Goal: Find specific page/section: Find specific page/section

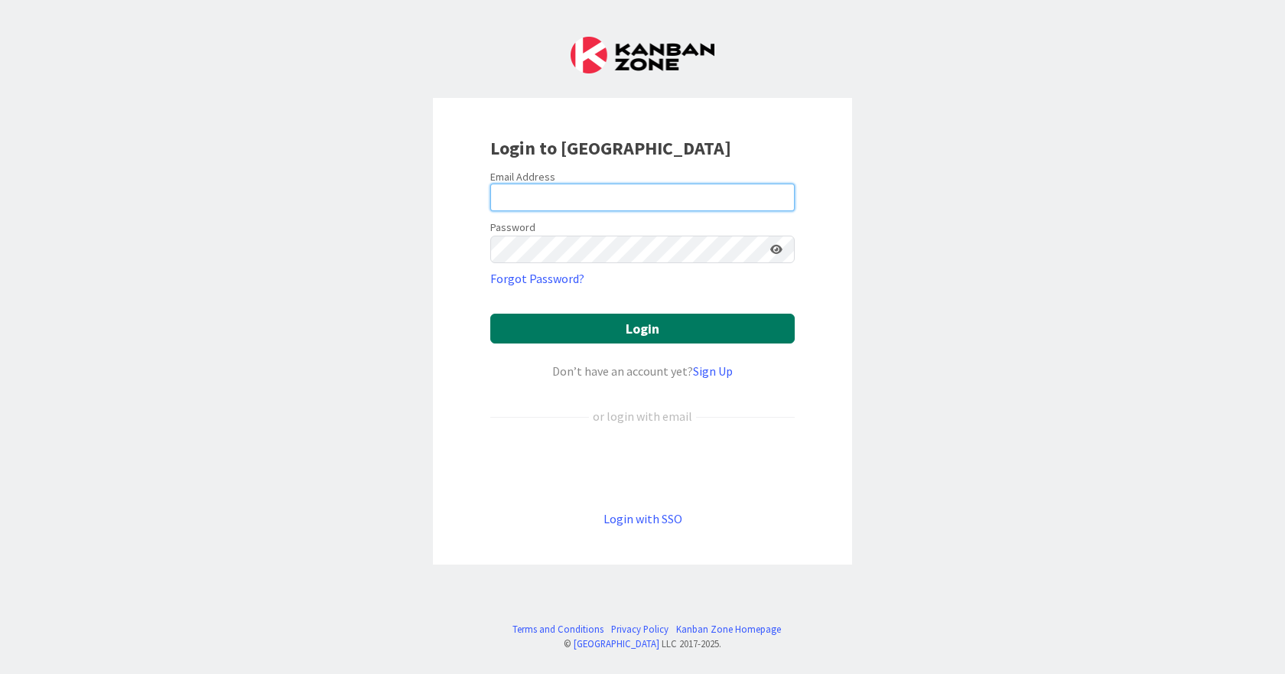
type input "[EMAIL_ADDRESS][DOMAIN_NAME]"
click at [640, 328] on button "Login" at bounding box center [642, 329] width 304 height 30
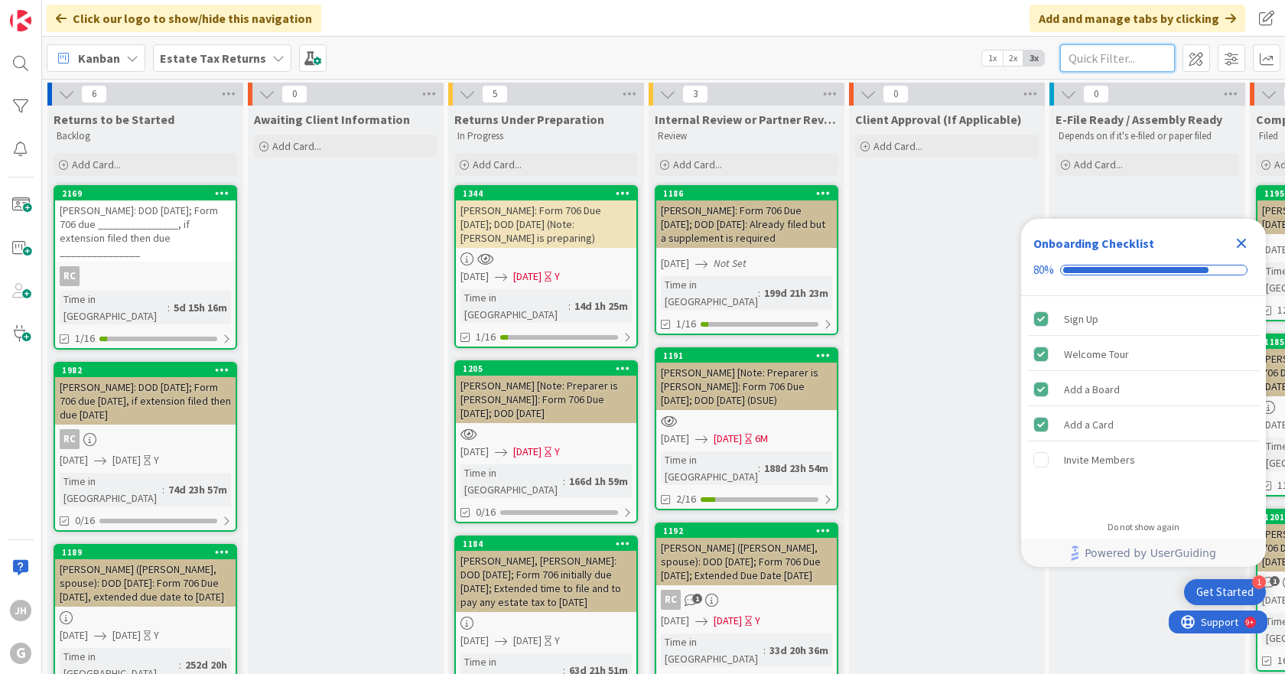
click at [1095, 61] on input "text" at bounding box center [1117, 58] width 115 height 28
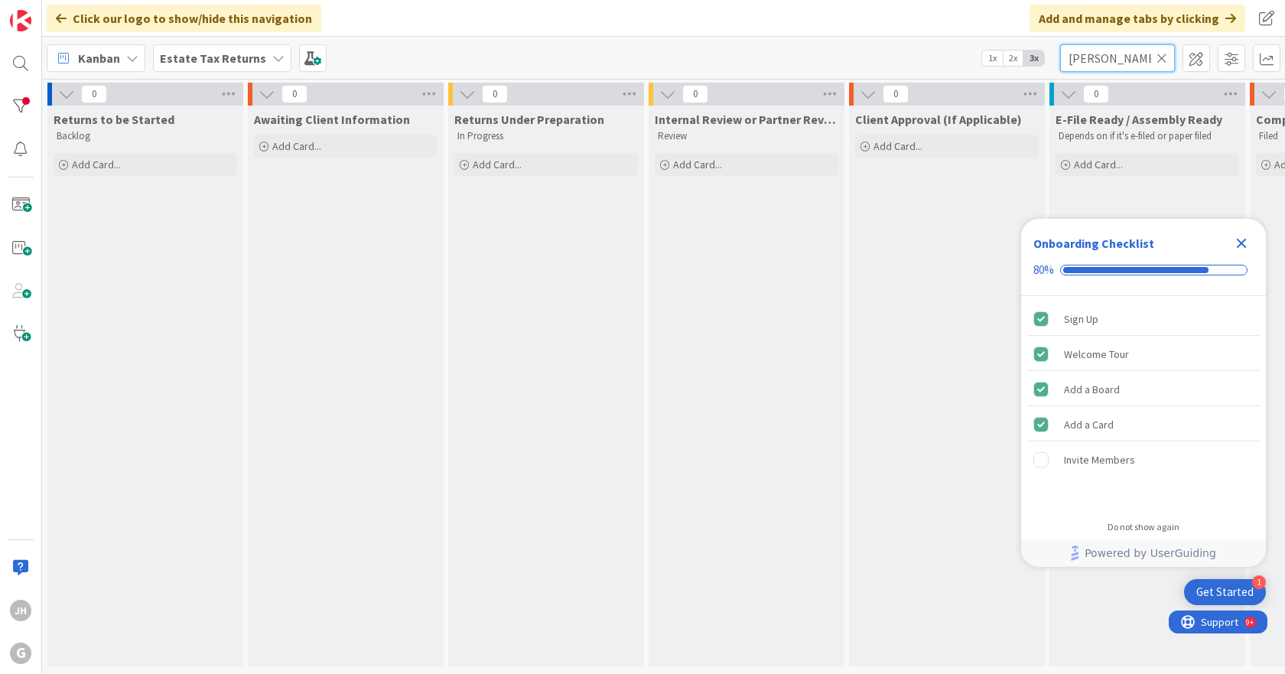
type input "[PERSON_NAME]"
click at [1162, 56] on icon at bounding box center [1161, 58] width 11 height 14
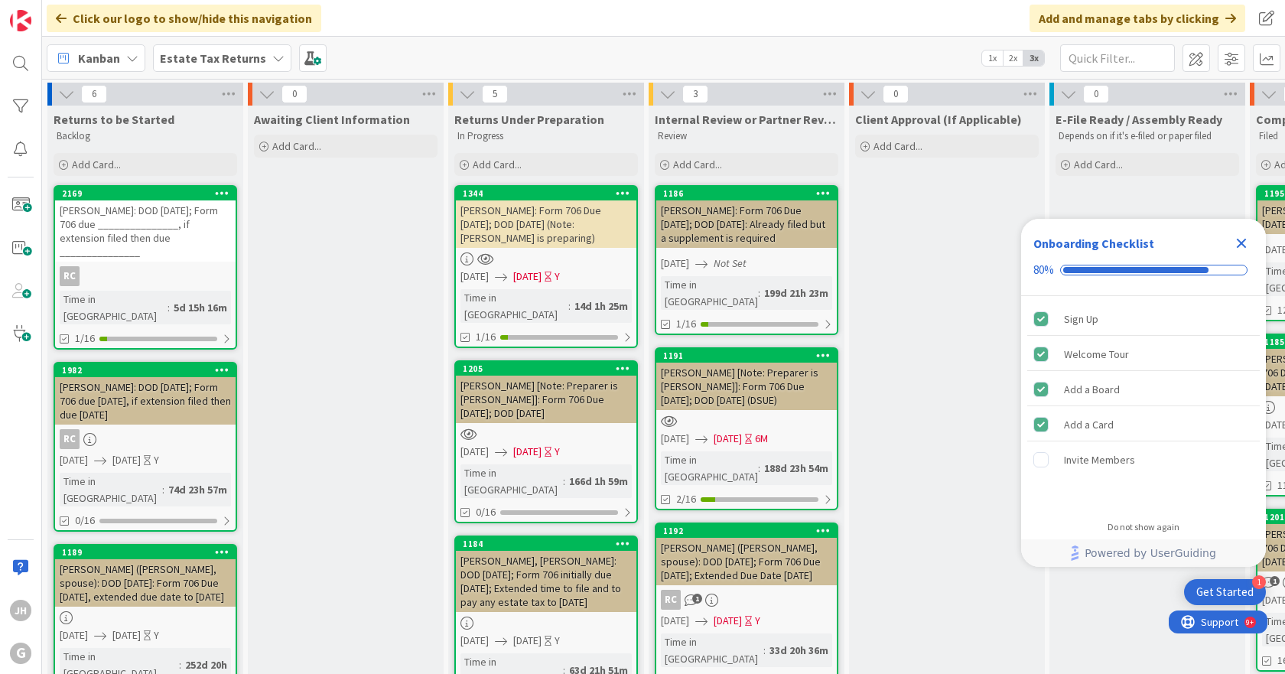
click at [272, 54] on icon at bounding box center [278, 58] width 12 height 12
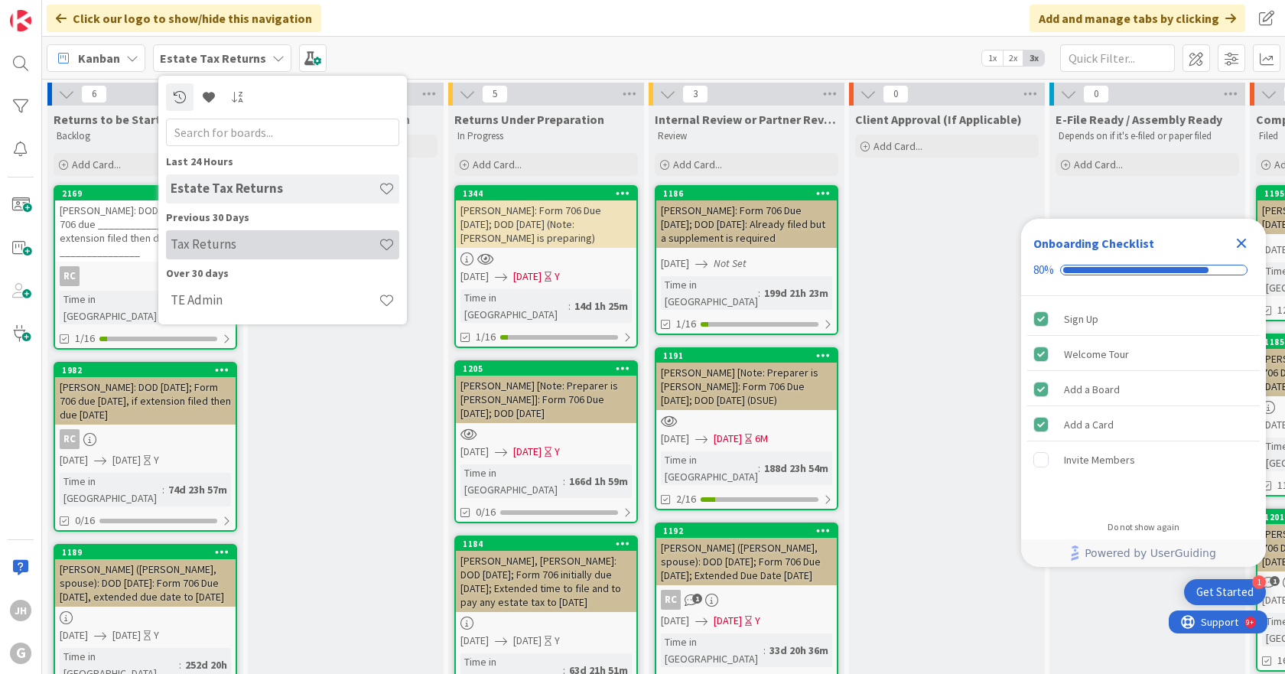
click at [230, 241] on h4 "Tax Returns" at bounding box center [275, 243] width 208 height 15
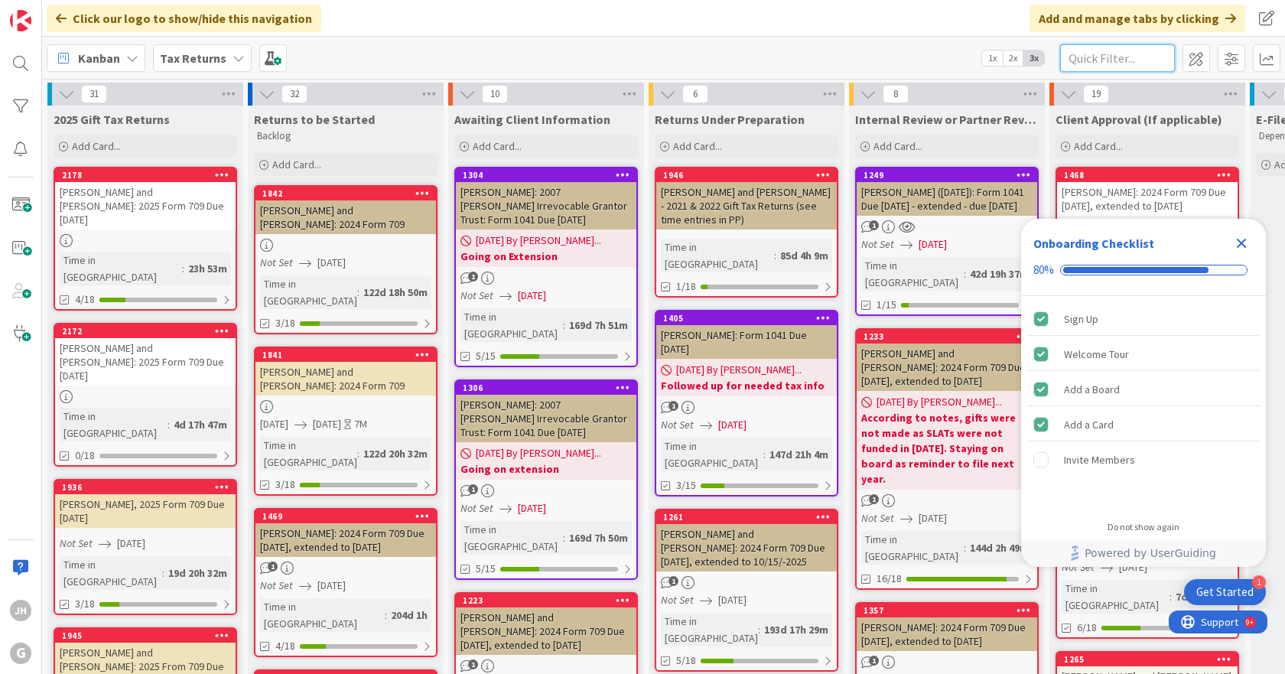
click at [1091, 60] on input "text" at bounding box center [1117, 58] width 115 height 28
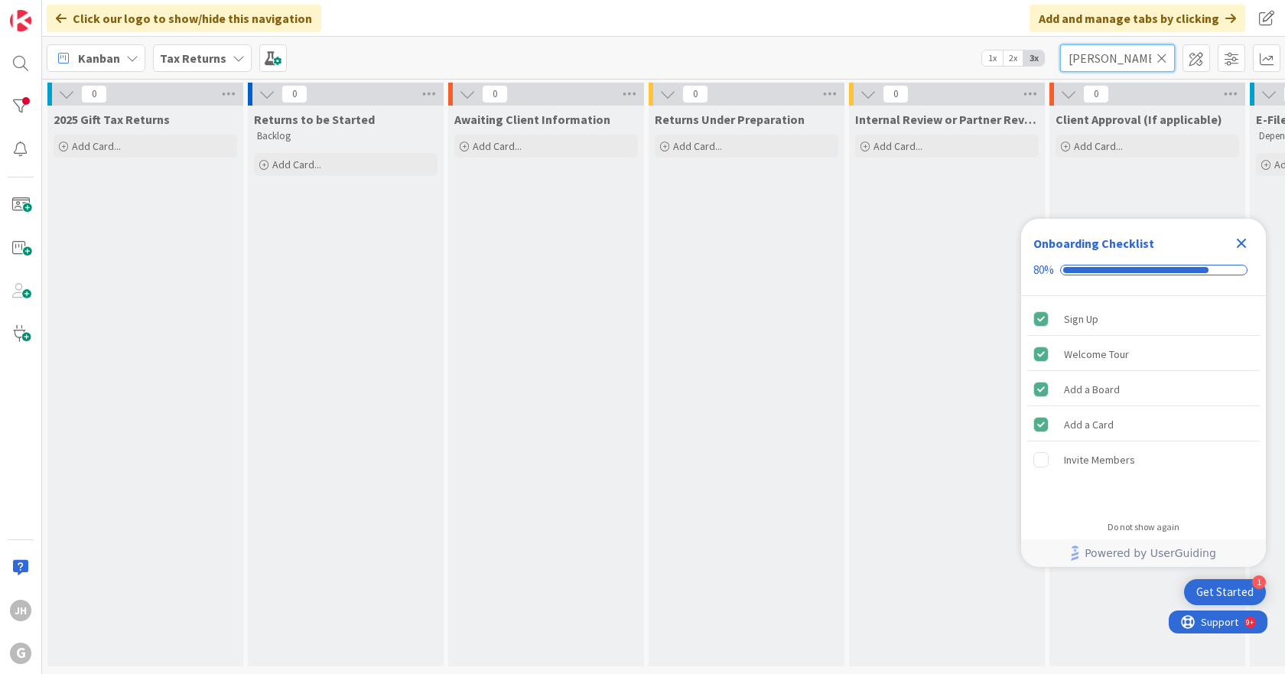
type input "[PERSON_NAME]"
click at [1242, 243] on icon "Close Checklist" at bounding box center [1241, 244] width 10 height 10
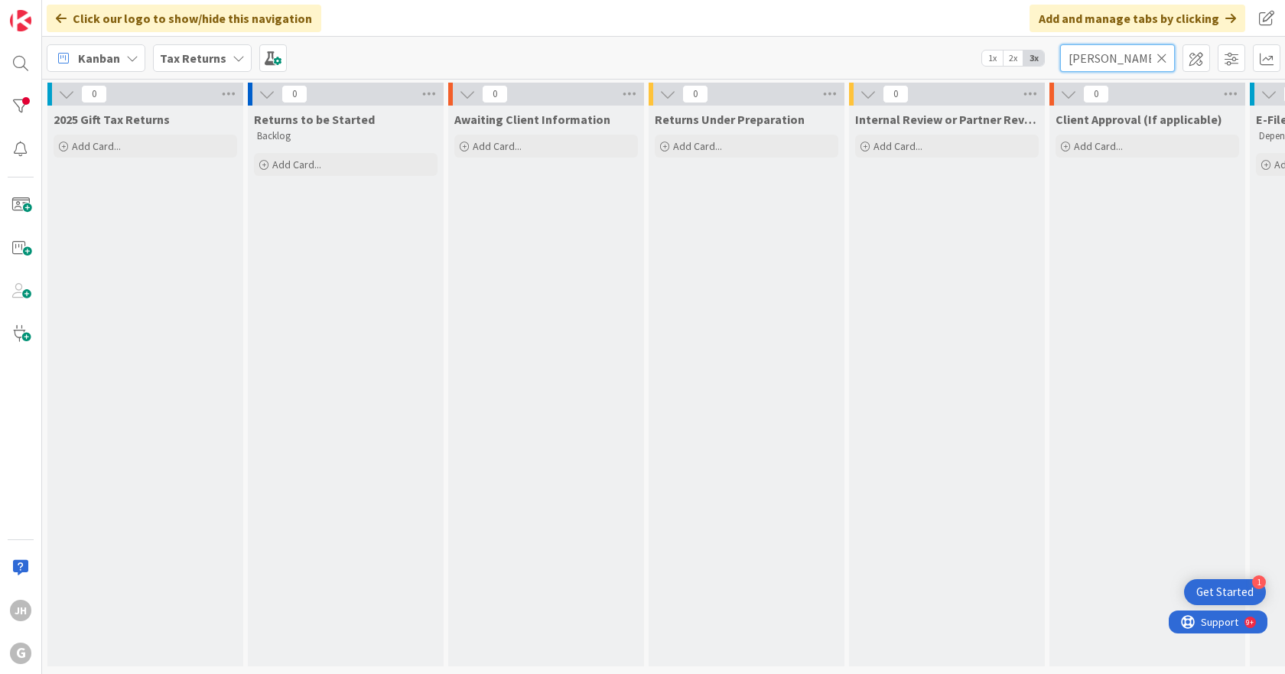
click at [1121, 63] on input "[PERSON_NAME]" at bounding box center [1117, 58] width 115 height 28
click at [1160, 54] on icon at bounding box center [1161, 58] width 11 height 14
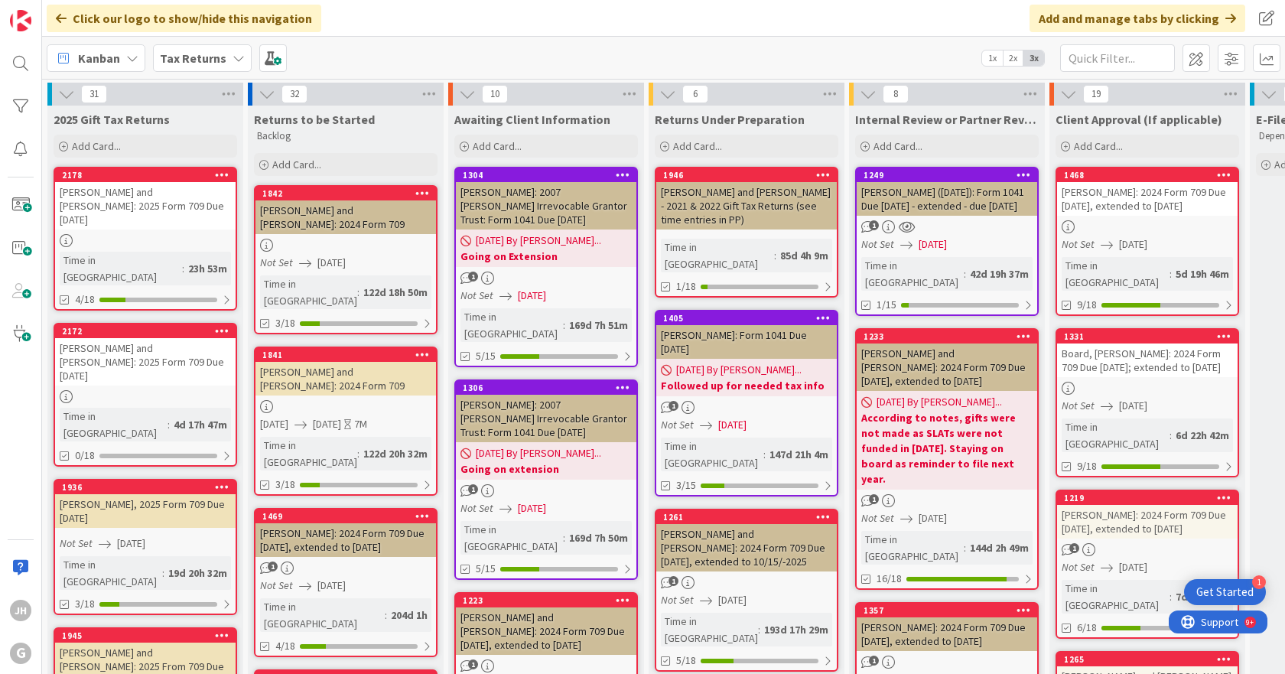
click at [232, 55] on icon at bounding box center [238, 58] width 12 height 12
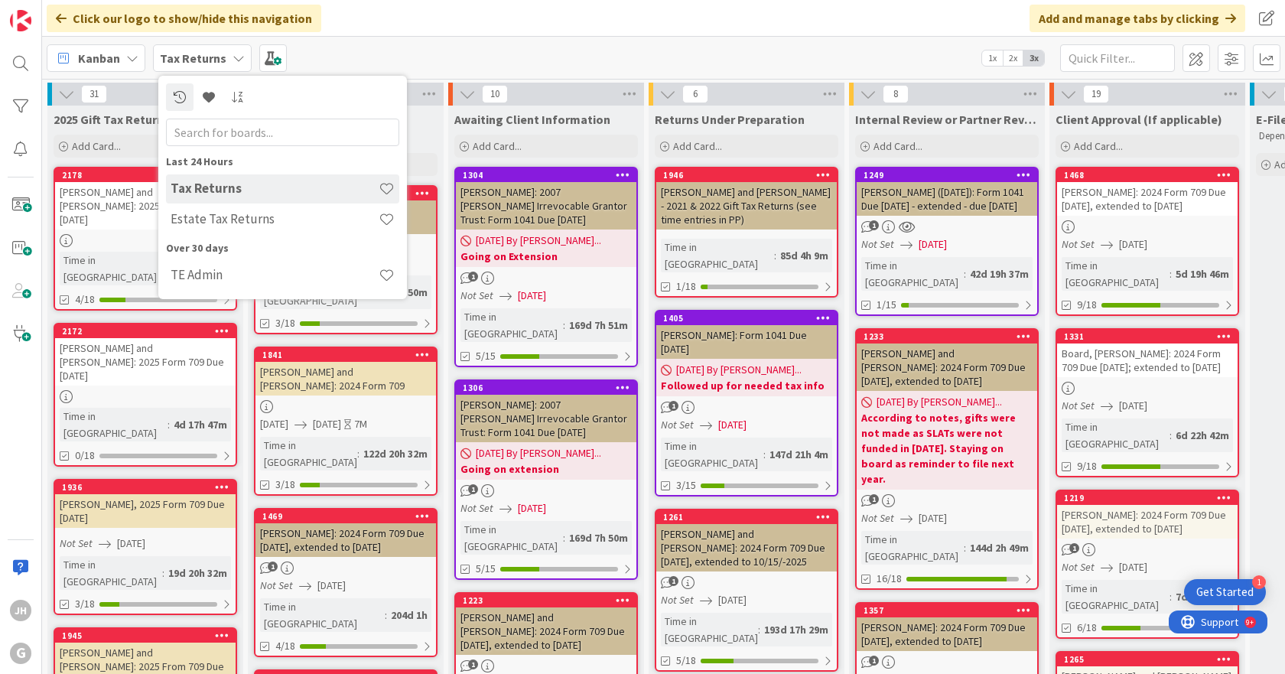
click at [232, 55] on icon at bounding box center [238, 58] width 12 height 12
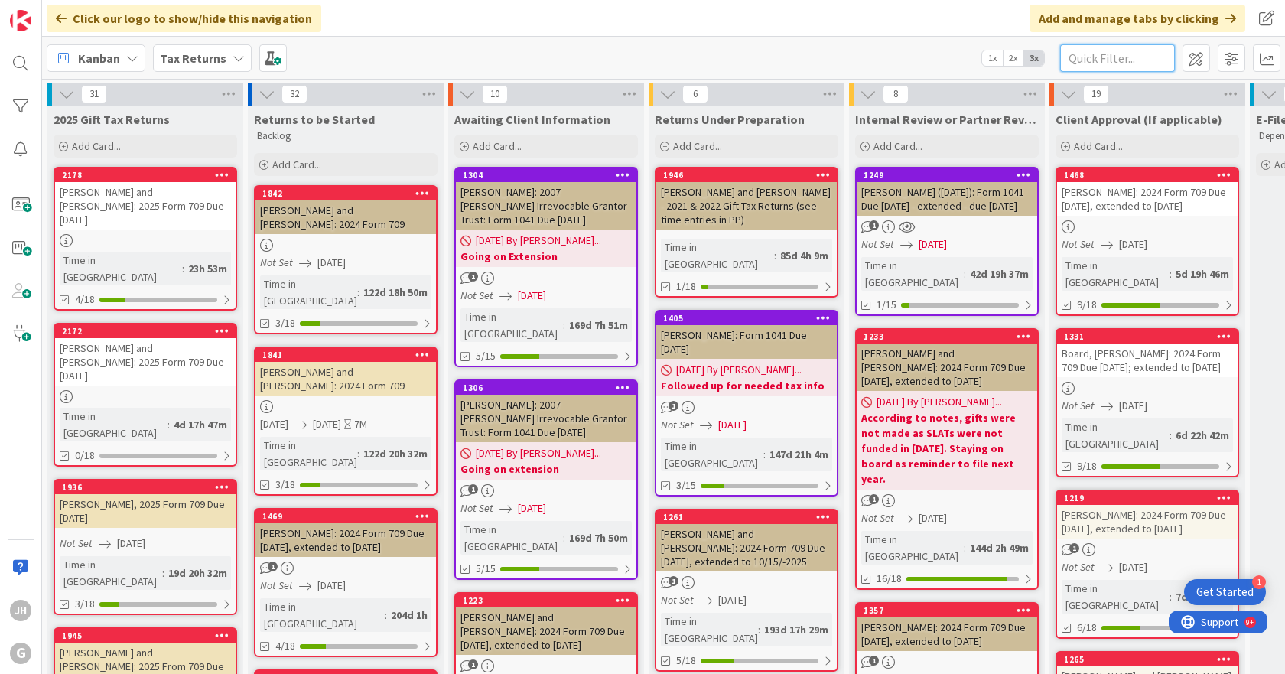
click at [1105, 58] on input "text" at bounding box center [1117, 58] width 115 height 28
type input "grammen"
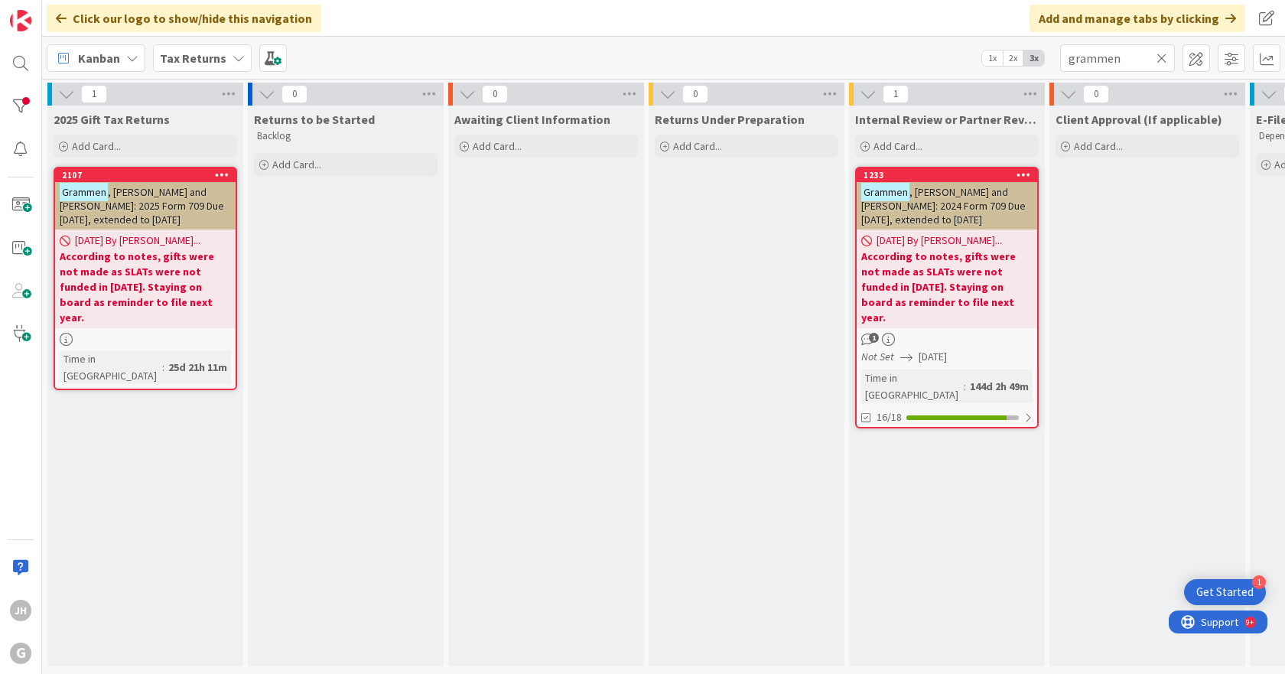
click at [1162, 56] on icon at bounding box center [1161, 58] width 11 height 14
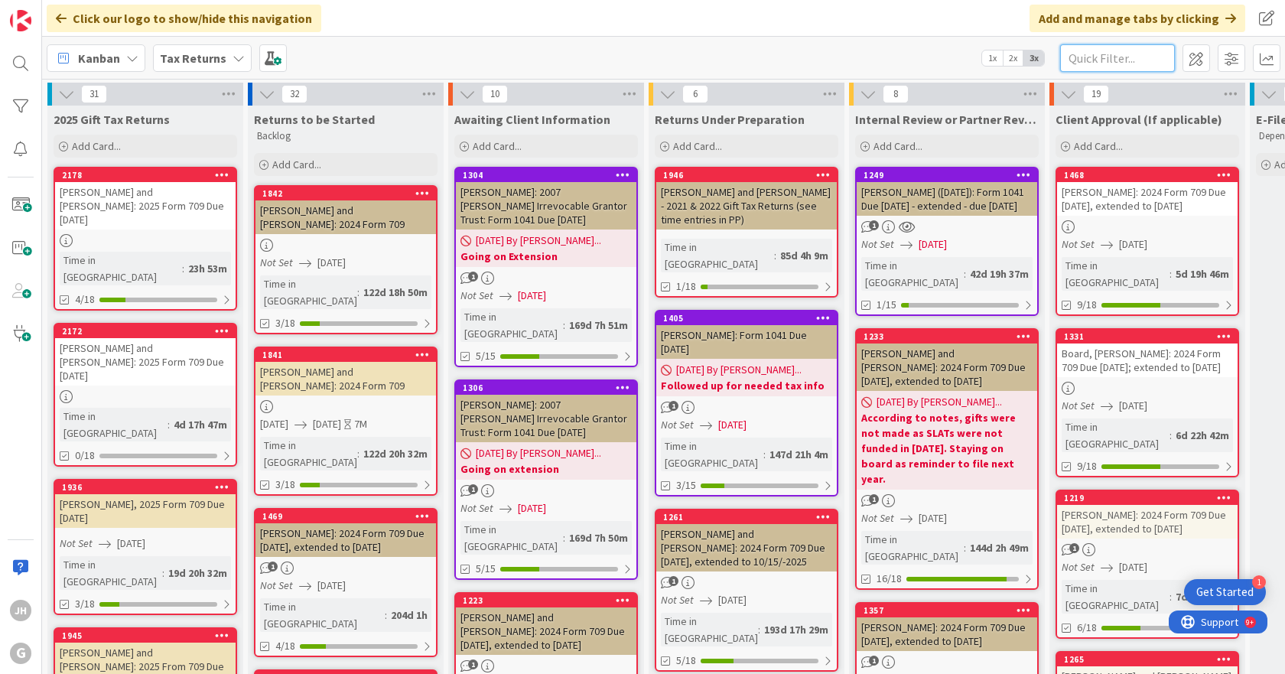
click at [1107, 57] on input "text" at bounding box center [1117, 58] width 115 height 28
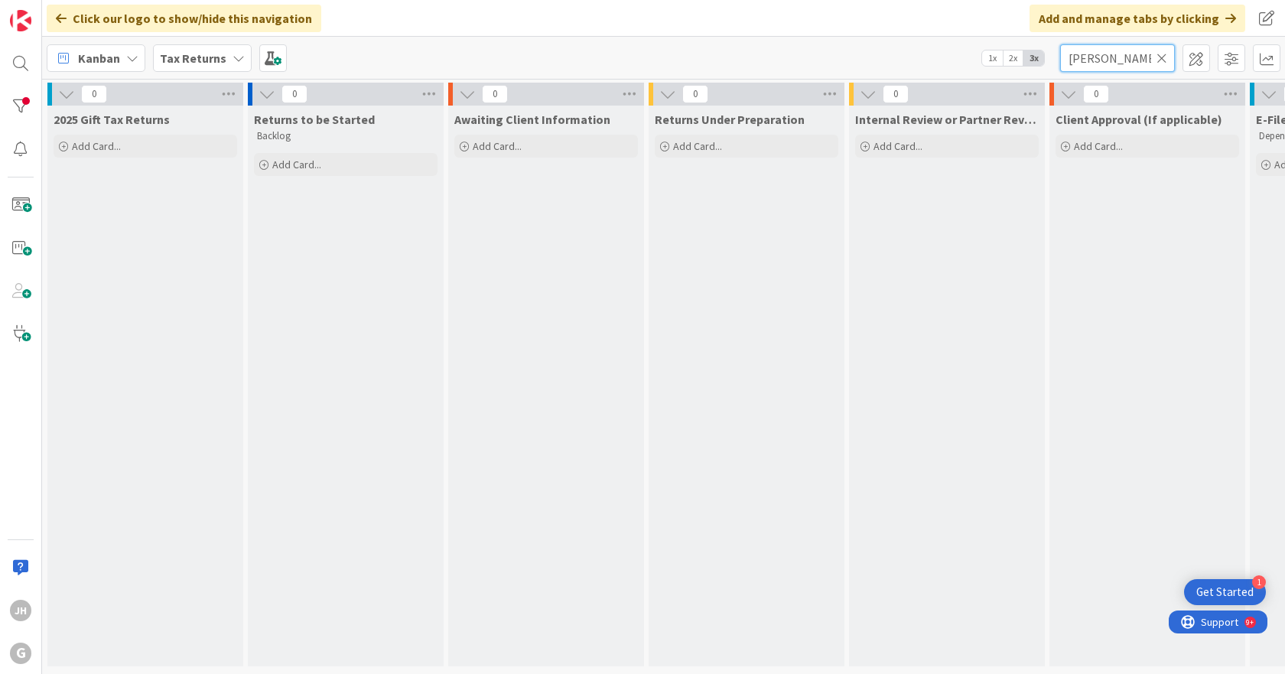
type input "[PERSON_NAME]"
